Goal: Check status: Check status

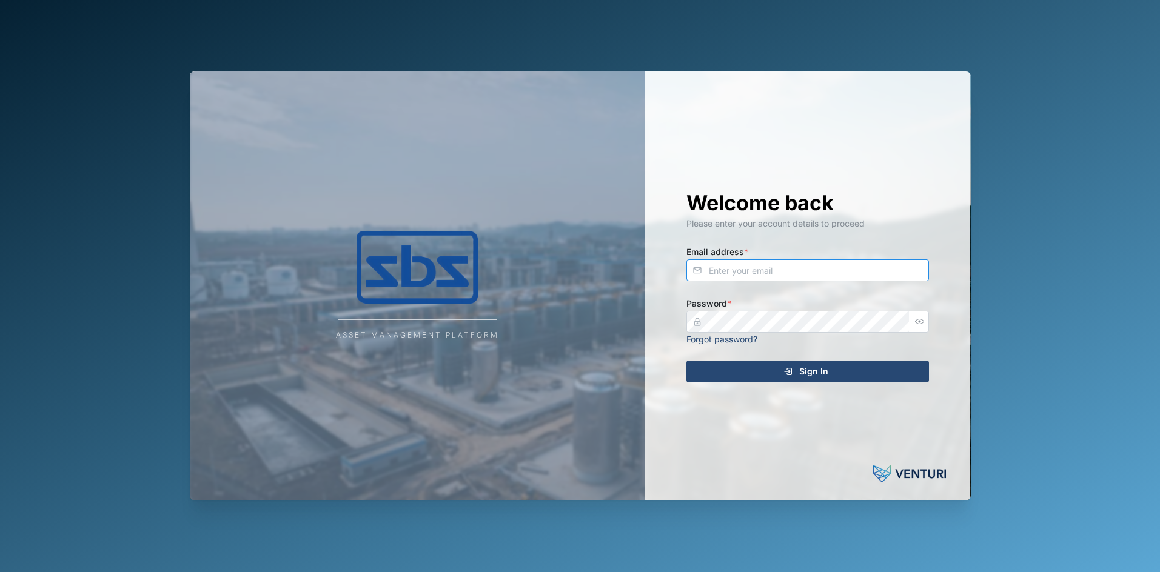
type input "[PERSON_NAME][EMAIL_ADDRESS][DOMAIN_NAME]"
click at [819, 371] on span "Sign In" at bounding box center [813, 371] width 29 height 21
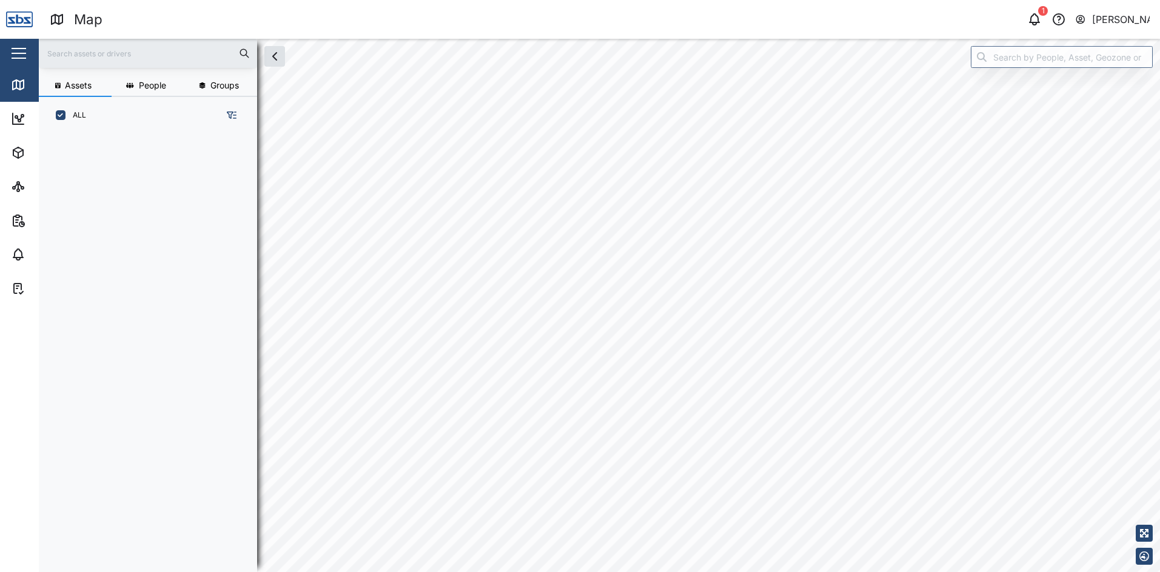
scroll to position [424, 190]
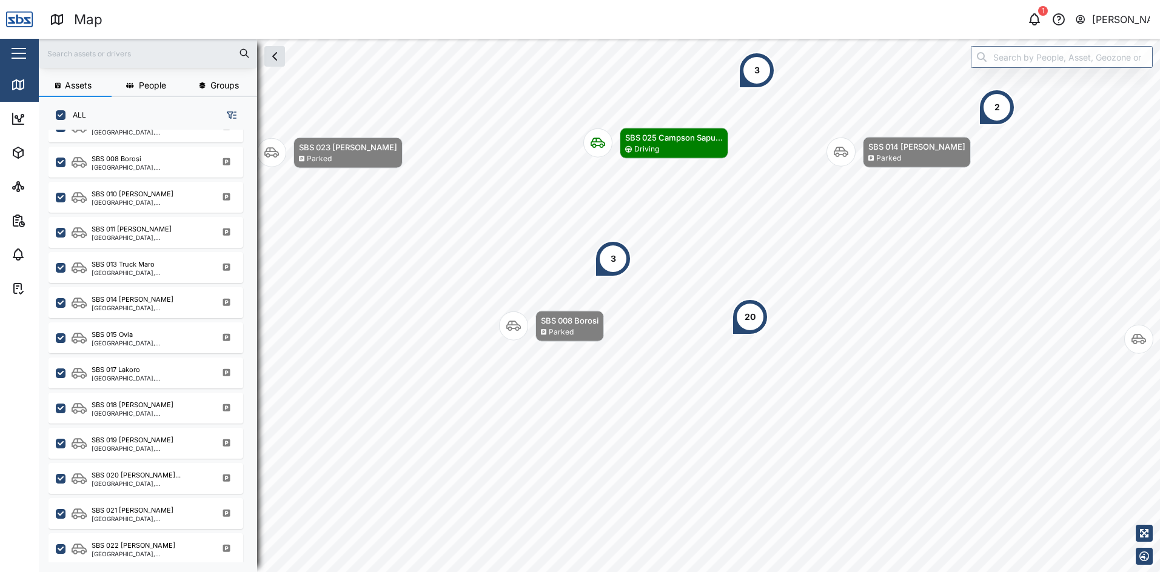
scroll to position [788, 0]
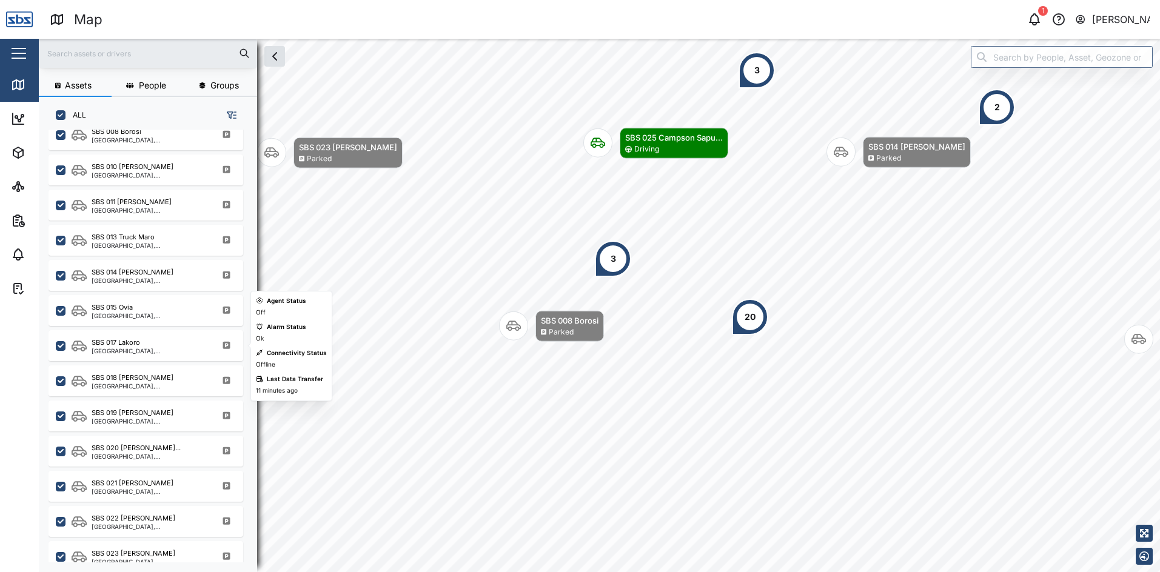
click at [149, 341] on div "SBS 017 Lakoro" at bounding box center [150, 343] width 116 height 10
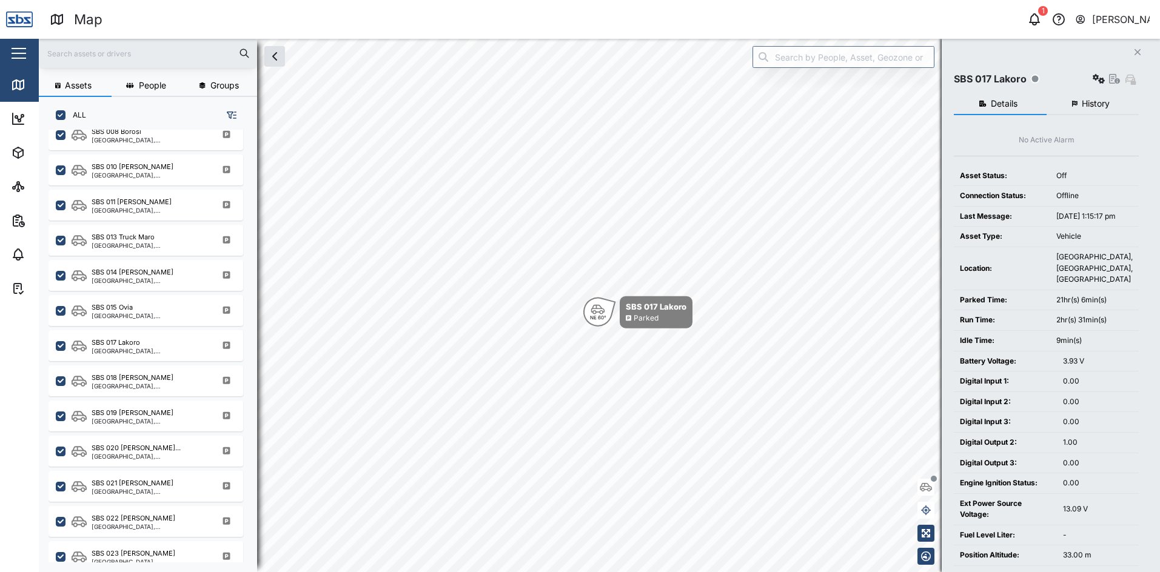
click at [1096, 99] on span "History" at bounding box center [1096, 103] width 28 height 8
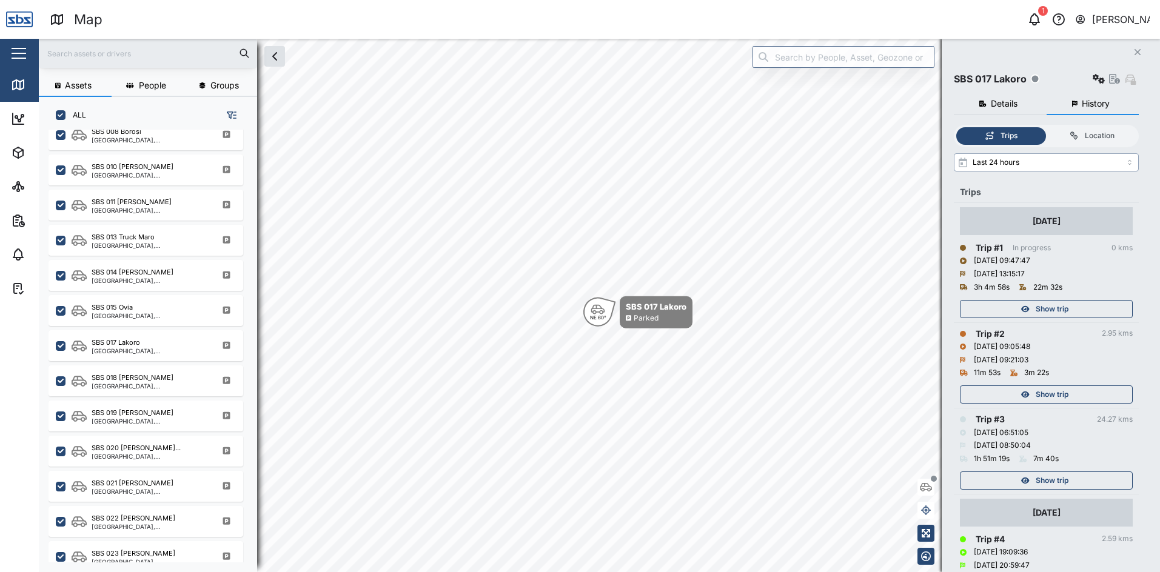
click at [1130, 163] on input "Last 24 hours" at bounding box center [1046, 162] width 185 height 18
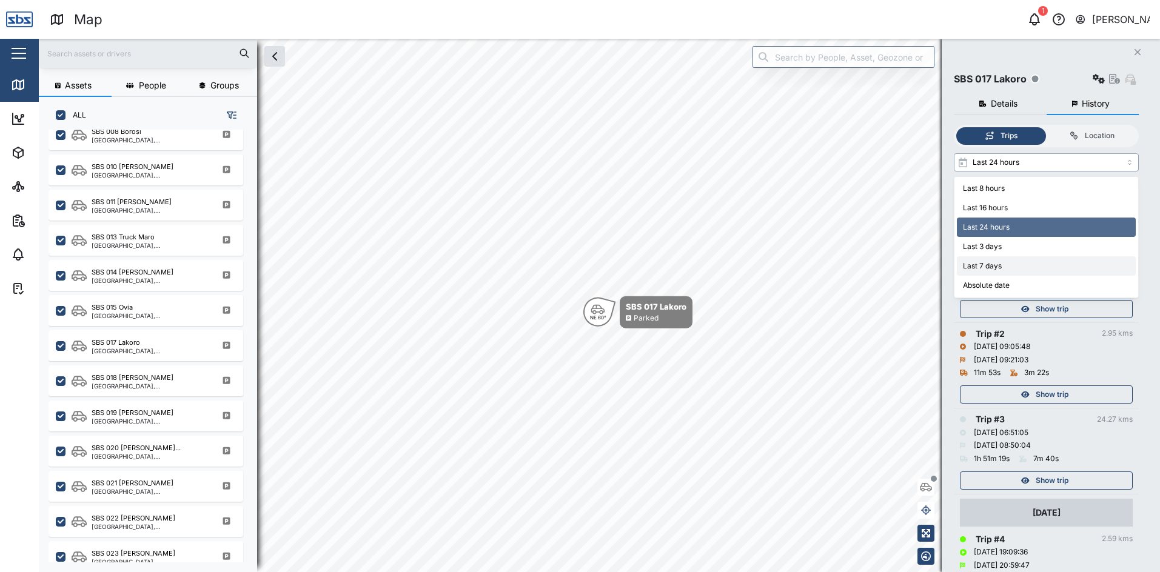
type input "Last 7 days"
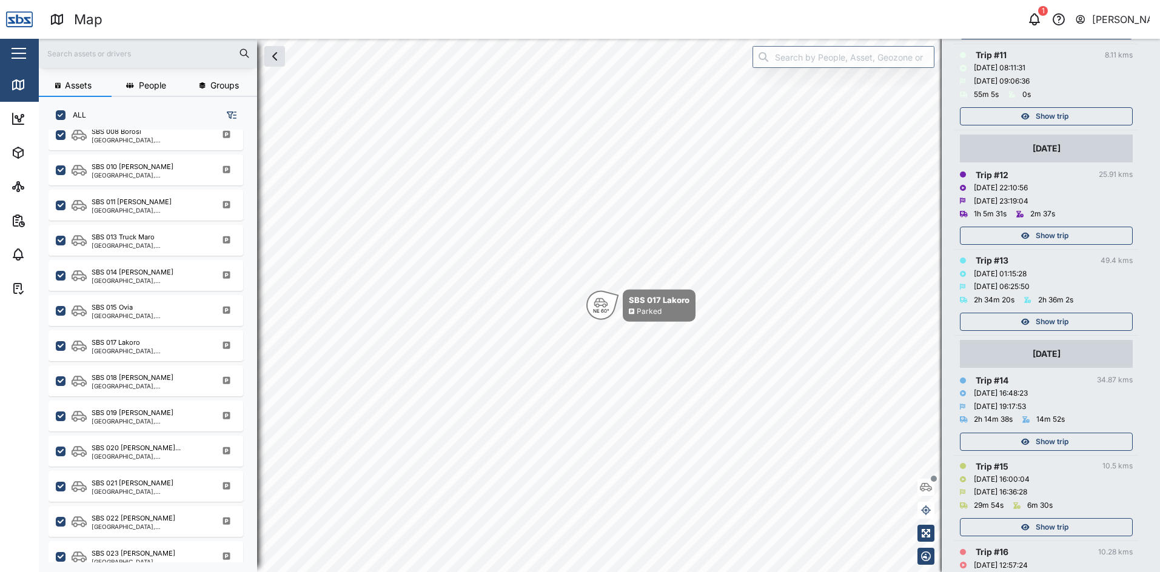
scroll to position [1092, 0]
click at [1064, 321] on span "Show trip" at bounding box center [1052, 316] width 33 height 17
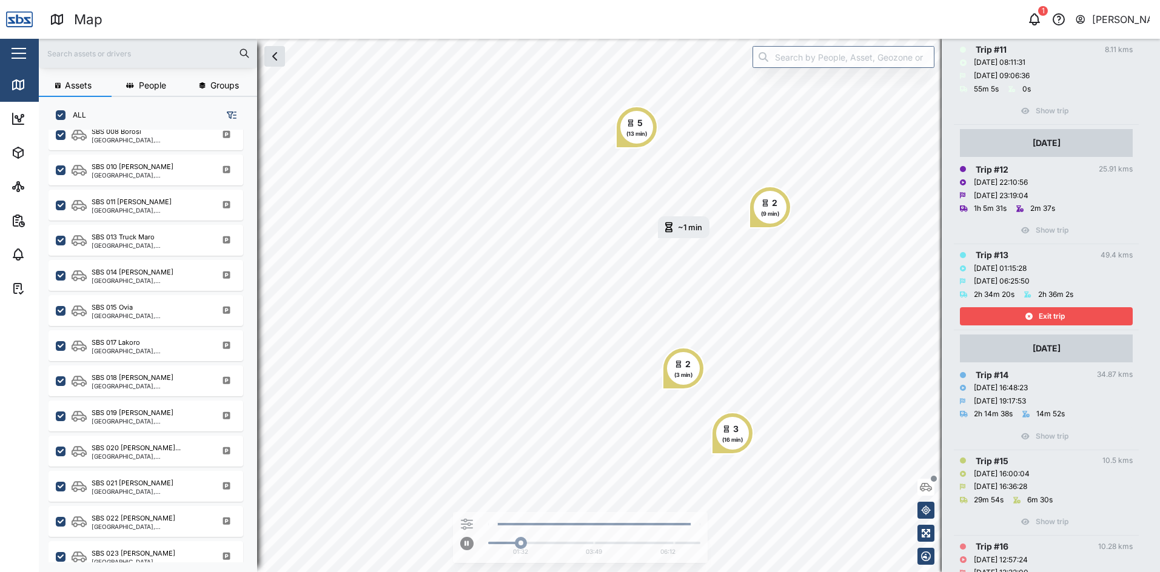
click at [1042, 314] on span "Exit trip" at bounding box center [1052, 316] width 26 height 17
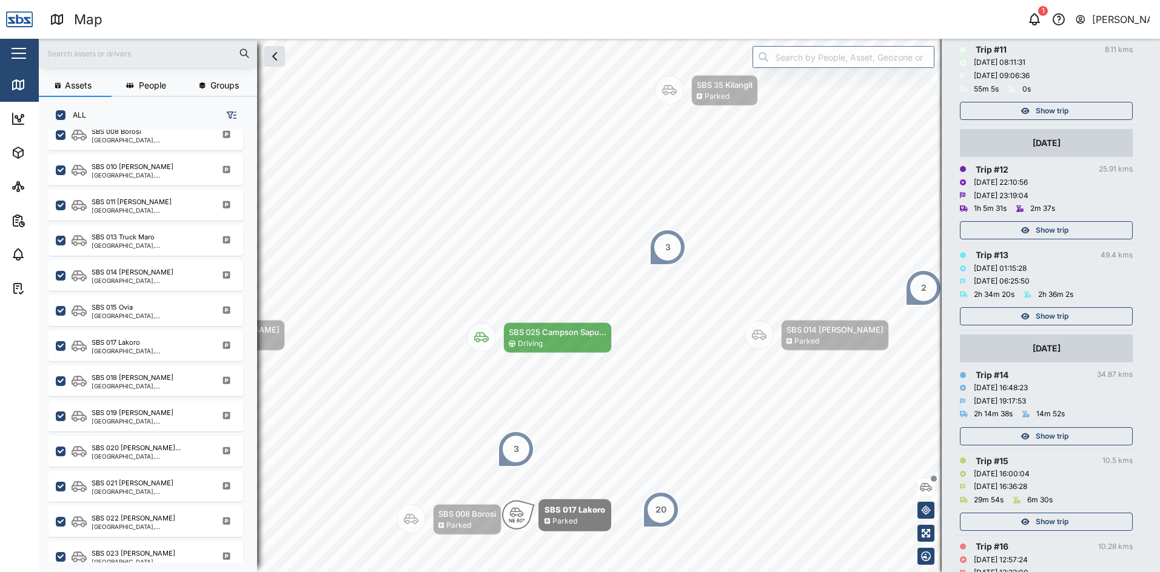
click at [1041, 431] on span "Show trip" at bounding box center [1052, 436] width 33 height 17
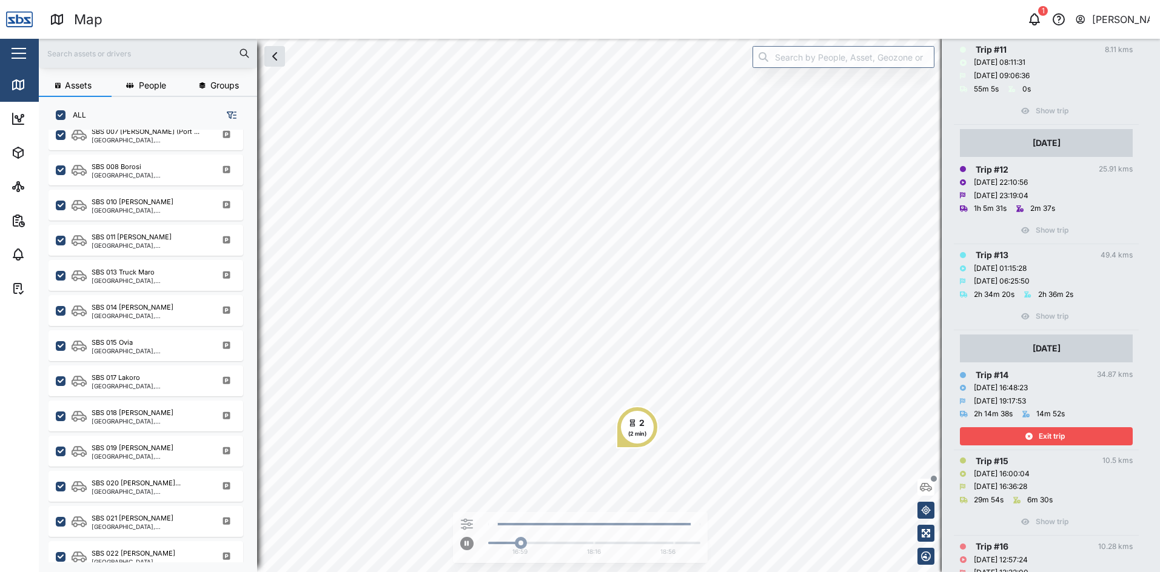
click at [1046, 434] on span "Exit trip" at bounding box center [1052, 436] width 26 height 17
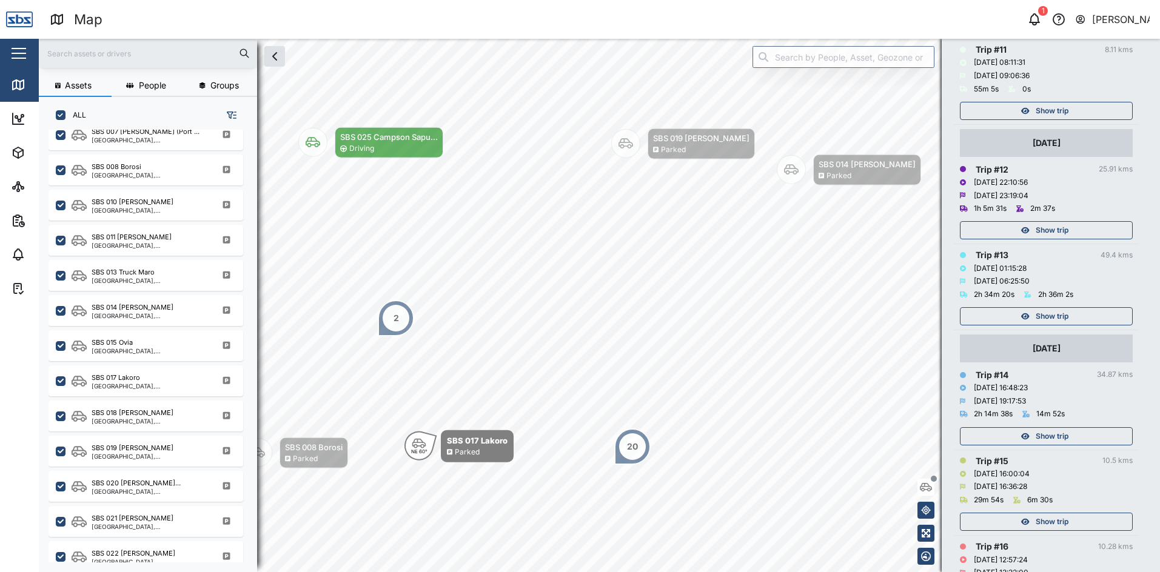
click at [1041, 312] on span "Show trip" at bounding box center [1052, 316] width 33 height 17
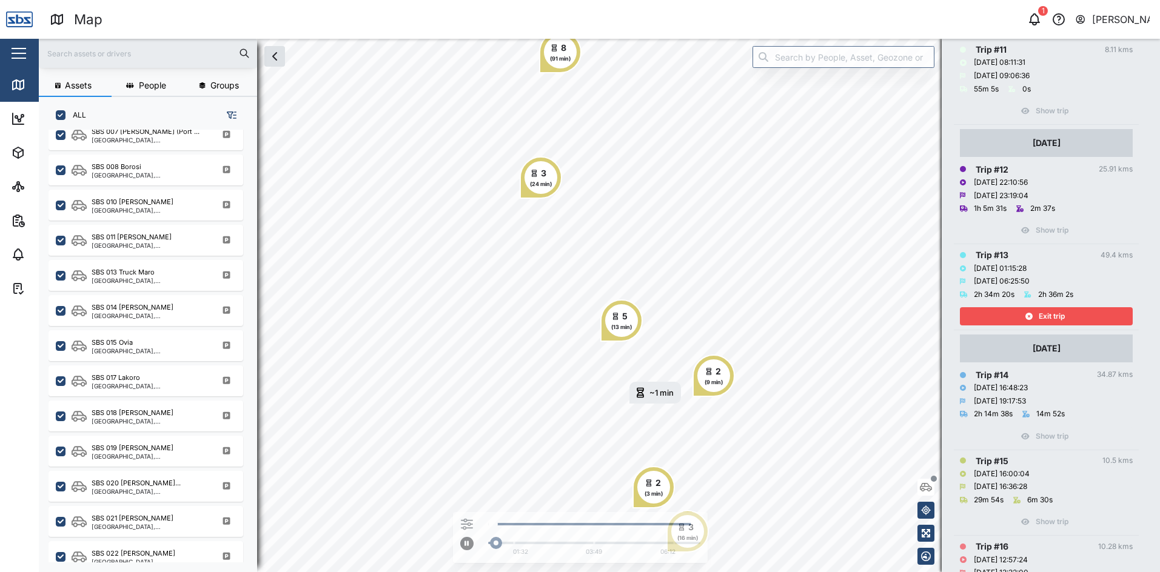
click at [1044, 313] on span "Exit trip" at bounding box center [1052, 316] width 26 height 17
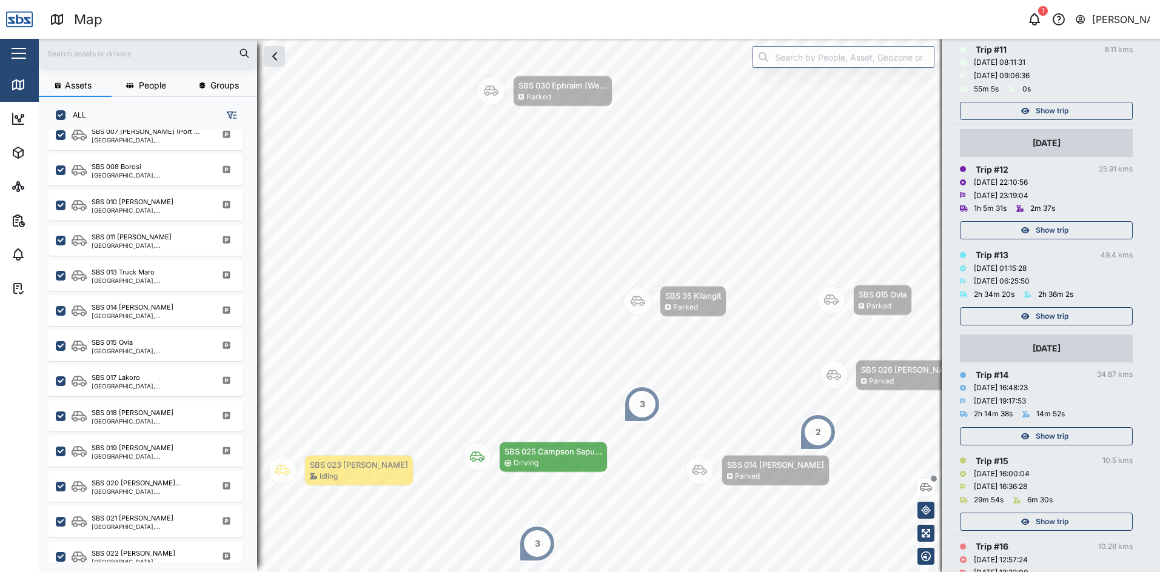
click at [1018, 227] on div "Show trip" at bounding box center [1045, 230] width 158 height 17
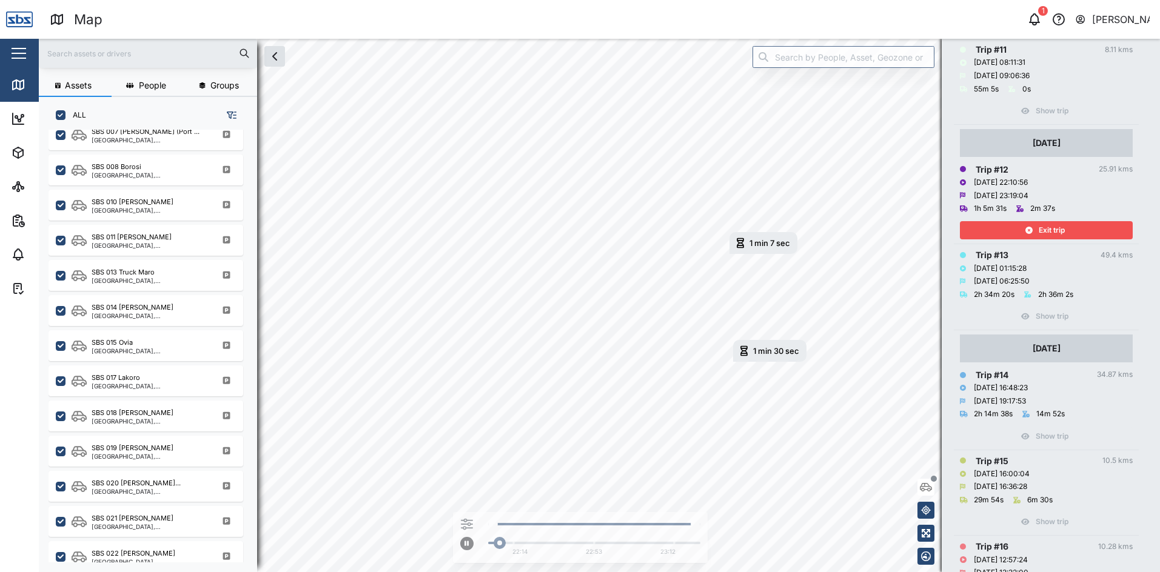
click at [1018, 227] on div "Exit trip" at bounding box center [1045, 230] width 158 height 17
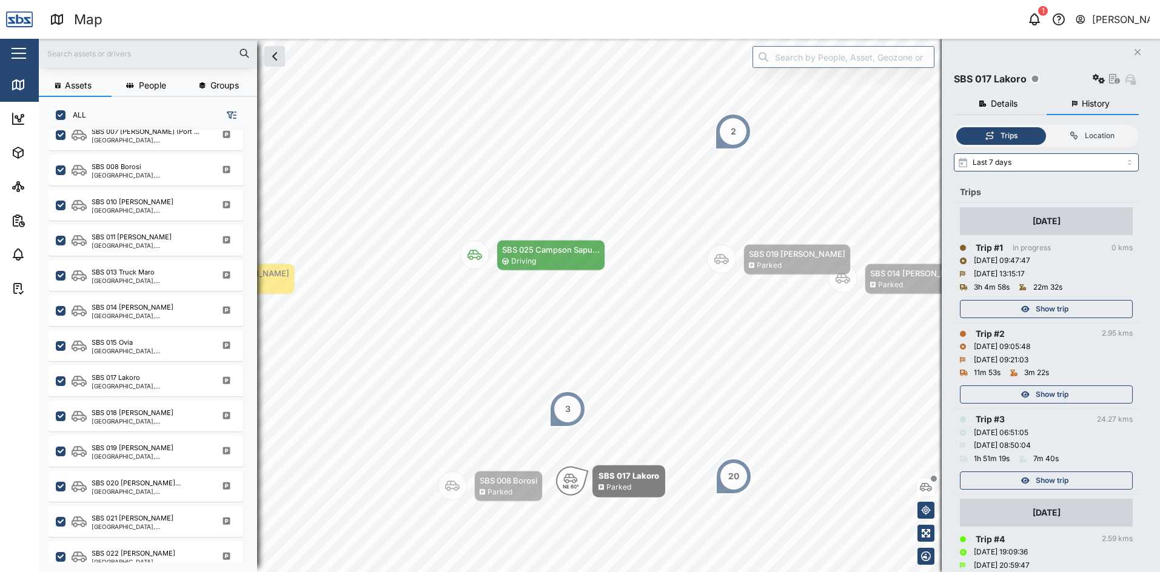
click at [1141, 53] on icon "Close" at bounding box center [1137, 52] width 7 height 10
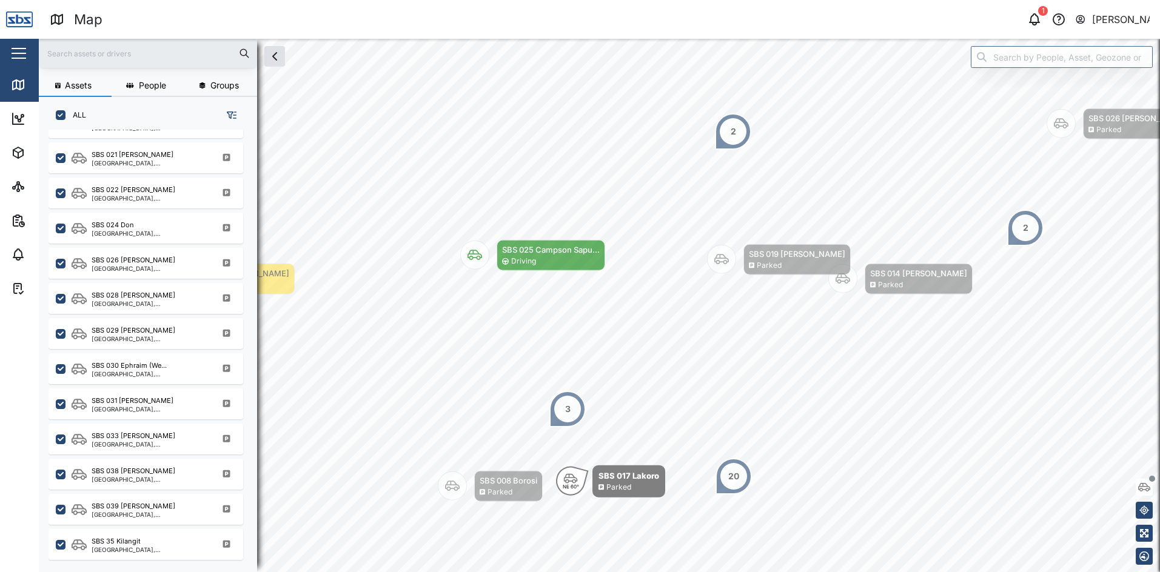
scroll to position [1185, 0]
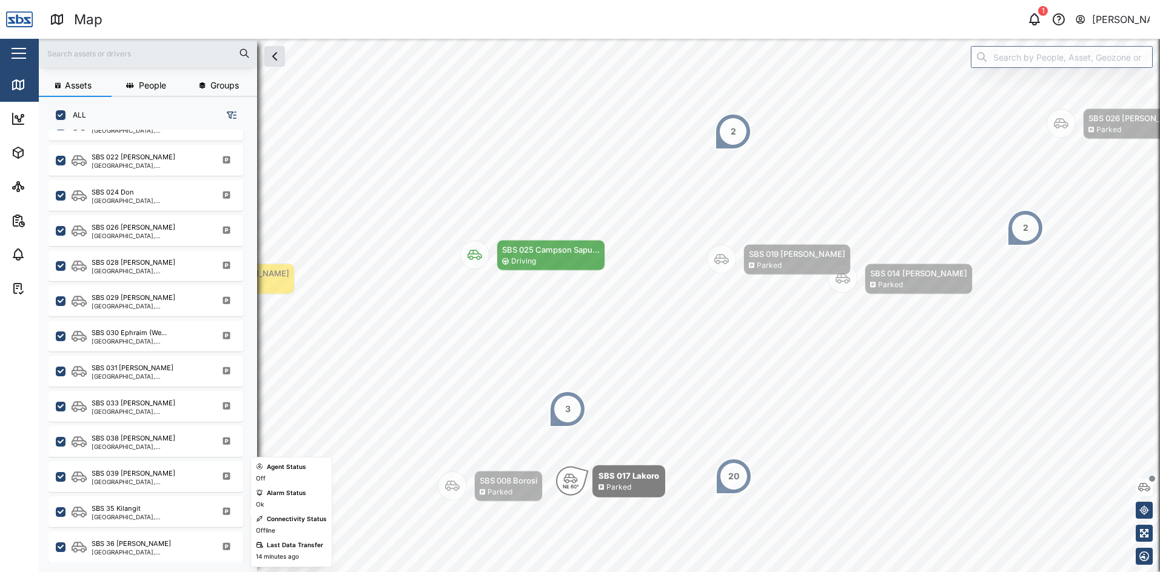
click at [151, 503] on div "SBS 35 Kilangit [GEOGRAPHIC_DATA], [GEOGRAPHIC_DATA]" at bounding box center [146, 512] width 195 height 31
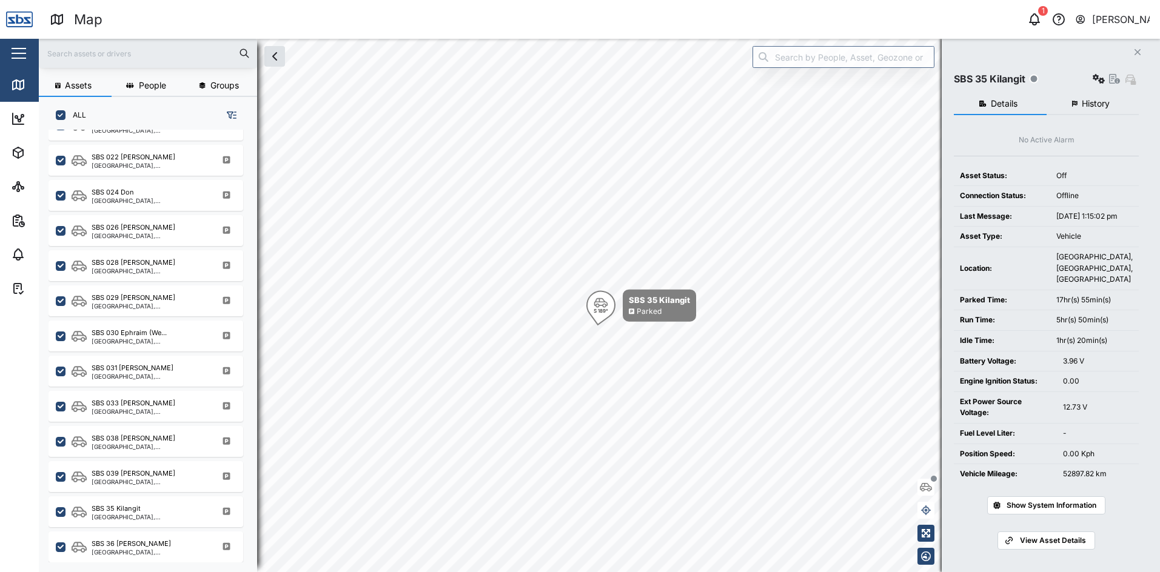
click at [1101, 118] on div "Details History No Active Alarm Asset Status: Off Connection Status: Offline La…" at bounding box center [1046, 318] width 185 height 463
click at [1106, 101] on span "History" at bounding box center [1096, 103] width 28 height 8
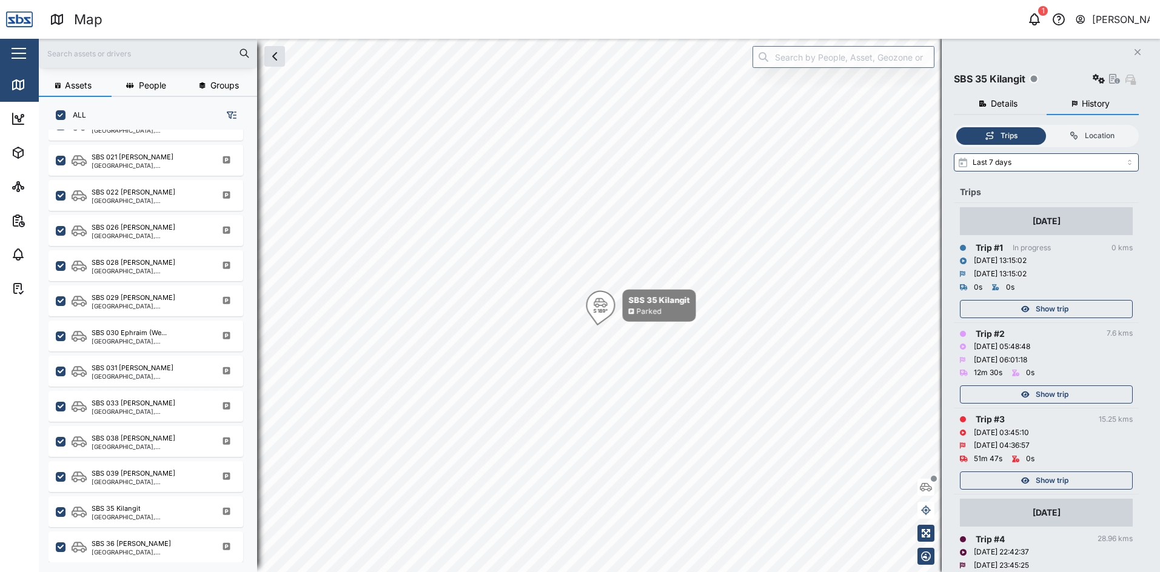
click at [1079, 393] on div "Show trip" at bounding box center [1045, 394] width 158 height 17
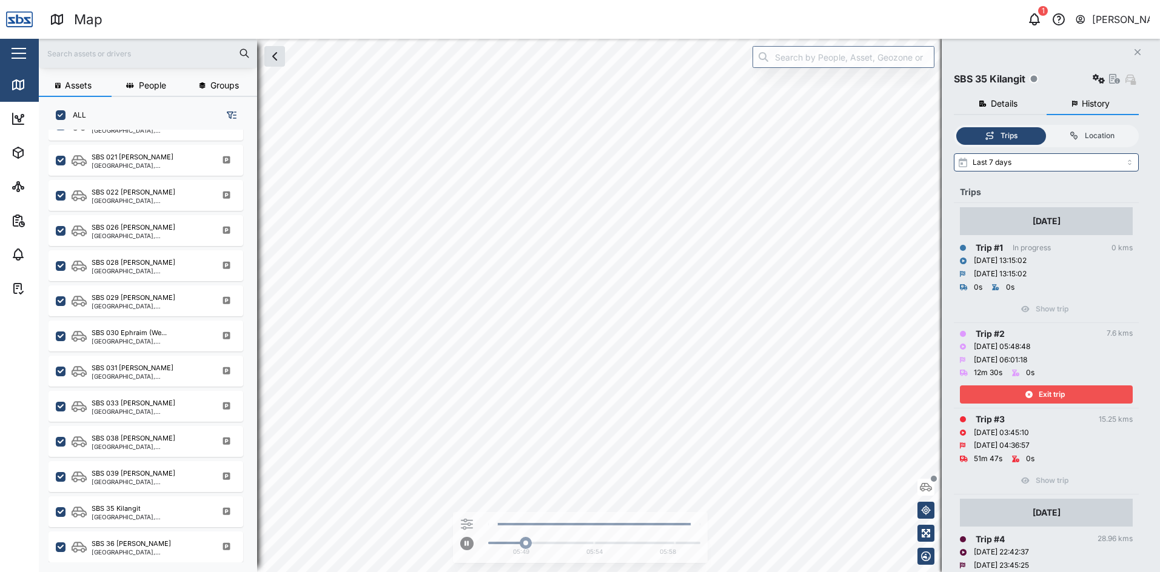
click at [1079, 393] on div "Exit trip" at bounding box center [1045, 394] width 158 height 17
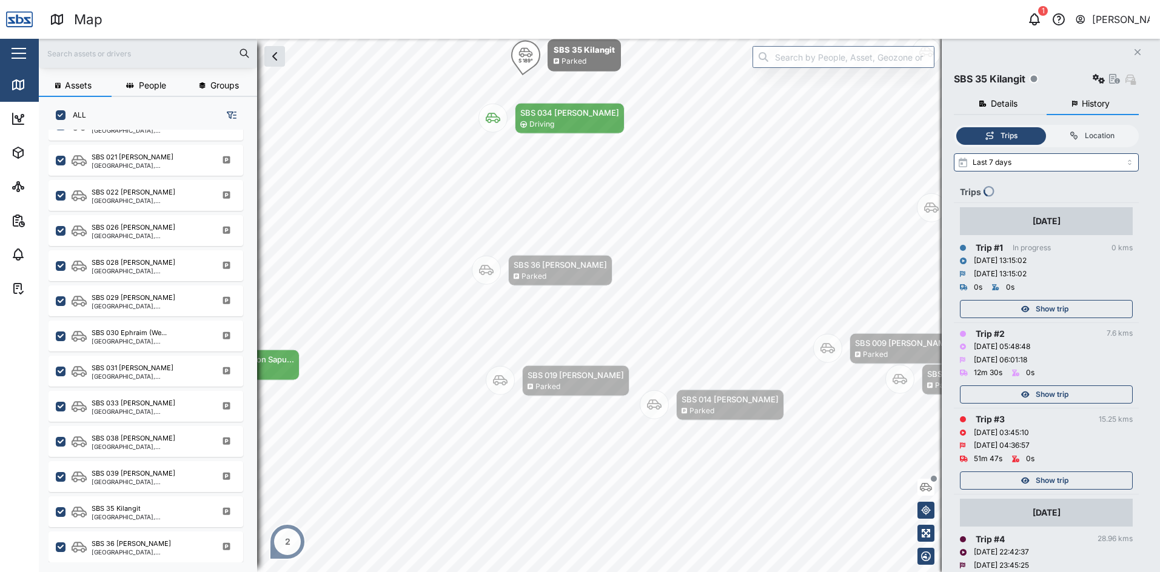
click at [1076, 480] on div "Show trip" at bounding box center [1045, 480] width 158 height 17
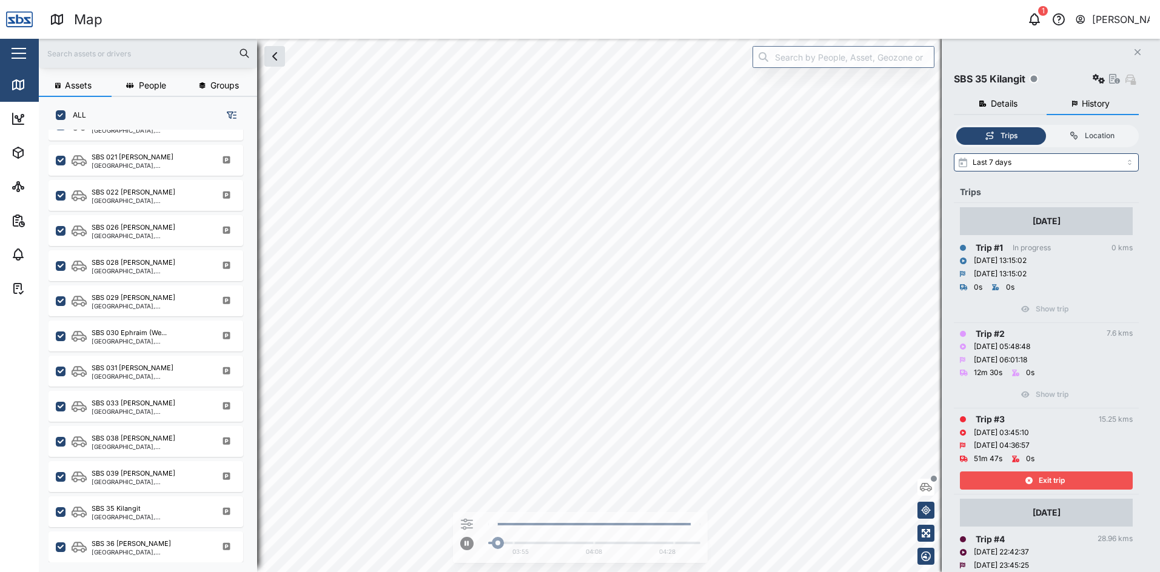
click at [1075, 480] on div "Exit trip" at bounding box center [1045, 480] width 158 height 17
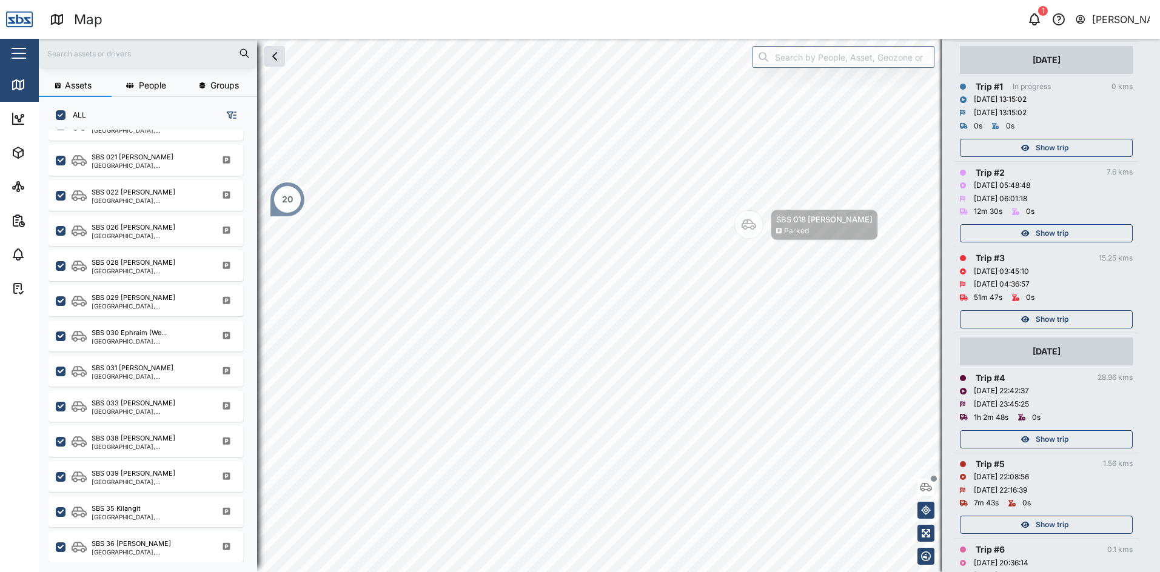
scroll to position [182, 0]
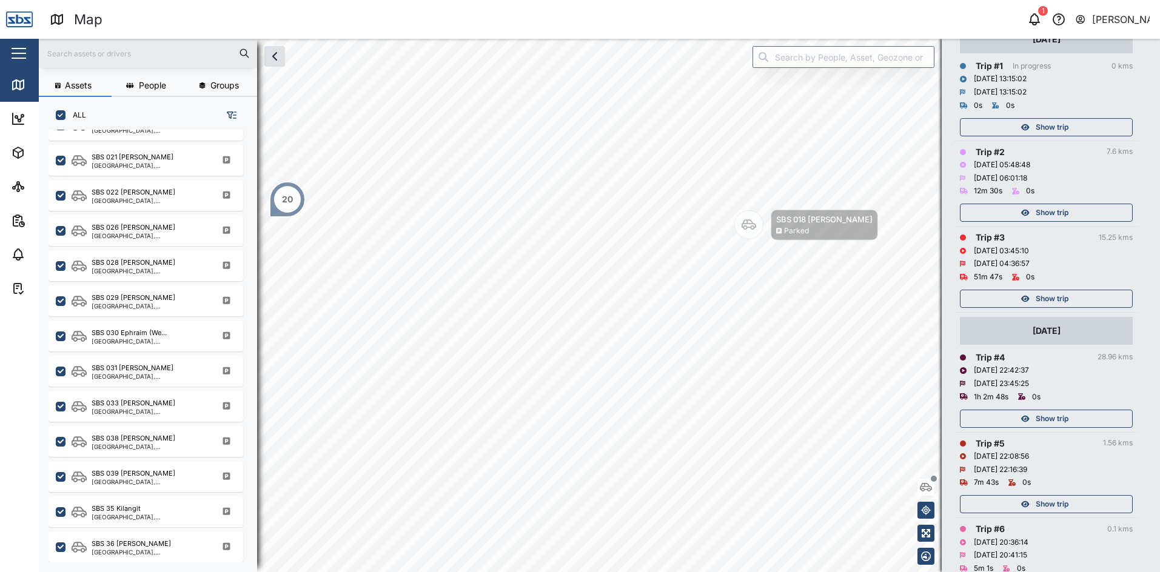
click at [1071, 421] on div "Show trip" at bounding box center [1045, 419] width 158 height 17
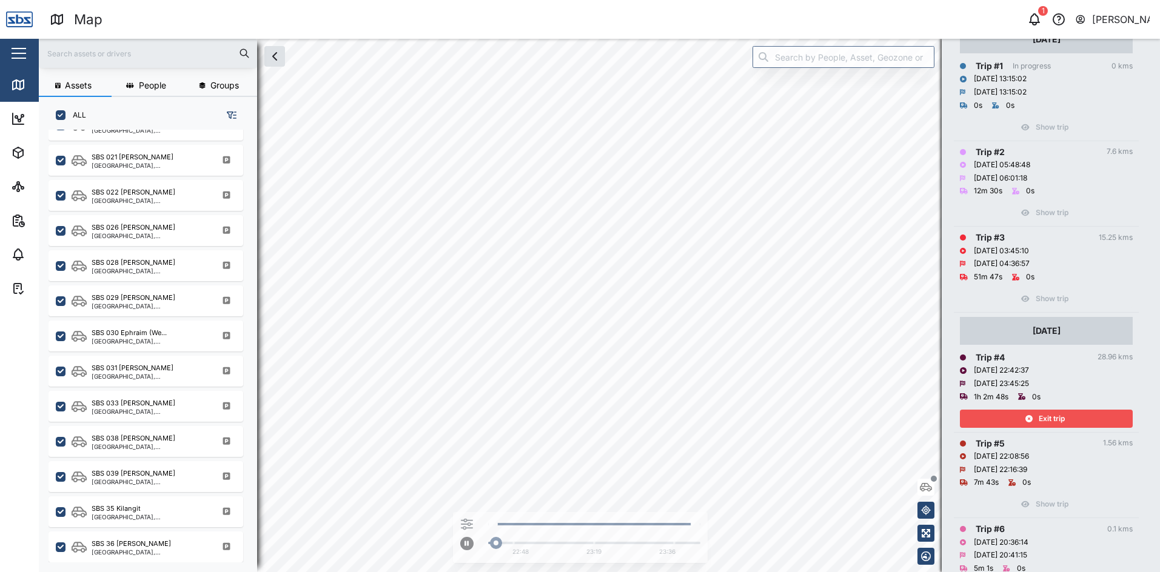
click at [1070, 421] on div "Exit trip" at bounding box center [1045, 419] width 158 height 17
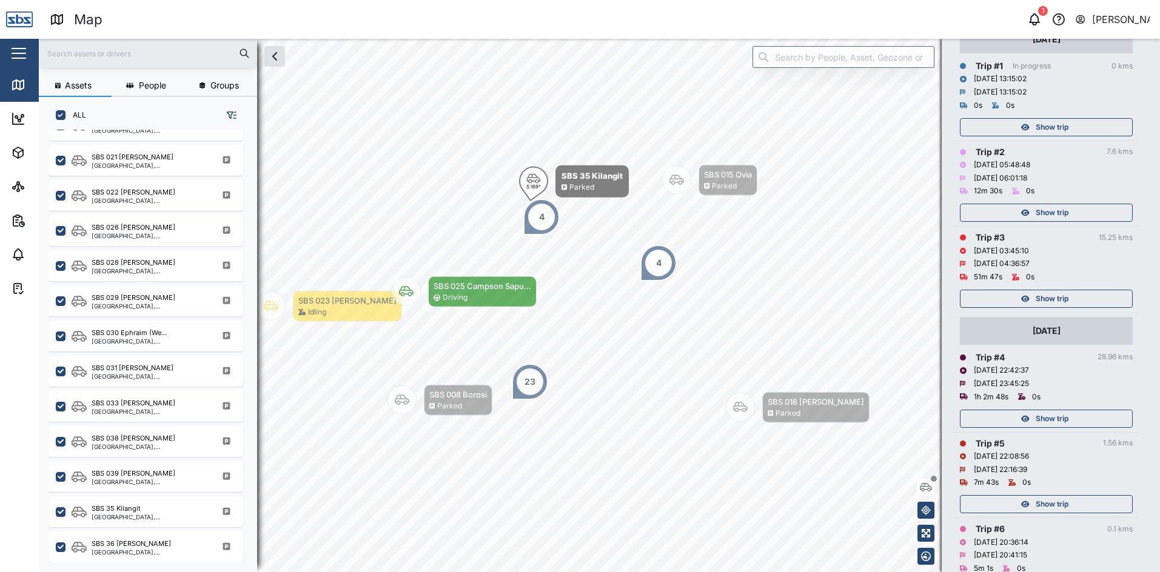
click at [1068, 502] on span "Show trip" at bounding box center [1052, 504] width 33 height 17
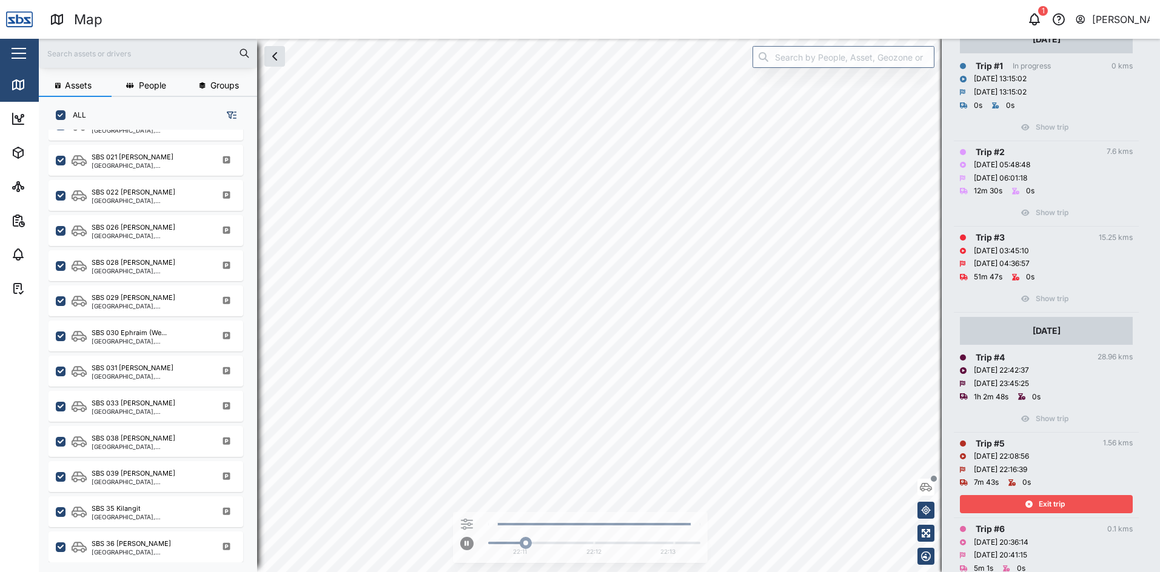
click at [1075, 528] on div "Trip # 6 0.1 kms" at bounding box center [1046, 529] width 173 height 13
click at [1074, 495] on div "Exit trip" at bounding box center [1046, 501] width 173 height 24
click at [1071, 502] on div "Exit trip" at bounding box center [1045, 504] width 158 height 17
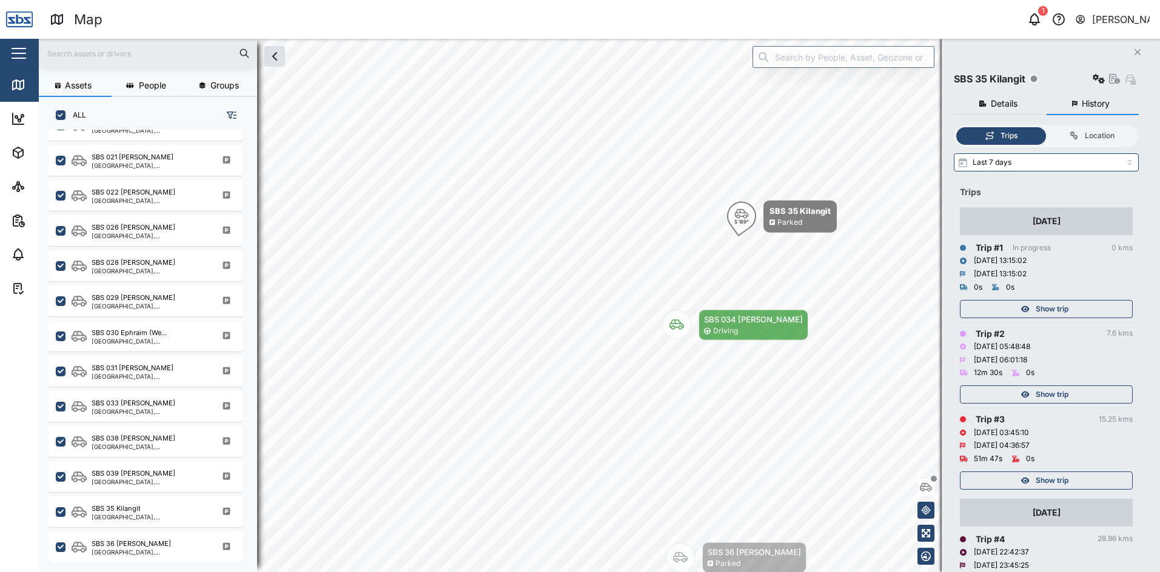
click at [1136, 49] on icon "Close" at bounding box center [1137, 52] width 7 height 10
